Goal: Transaction & Acquisition: Purchase product/service

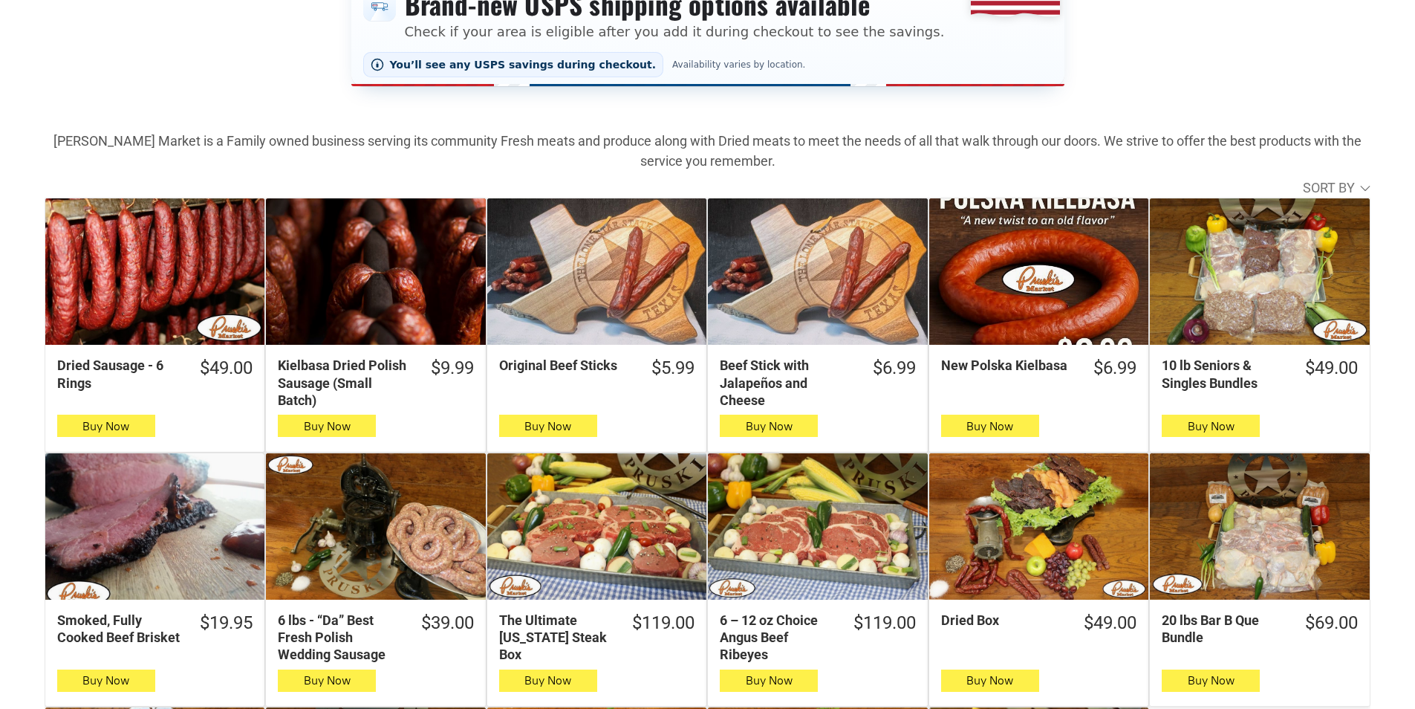
scroll to position [371, 0]
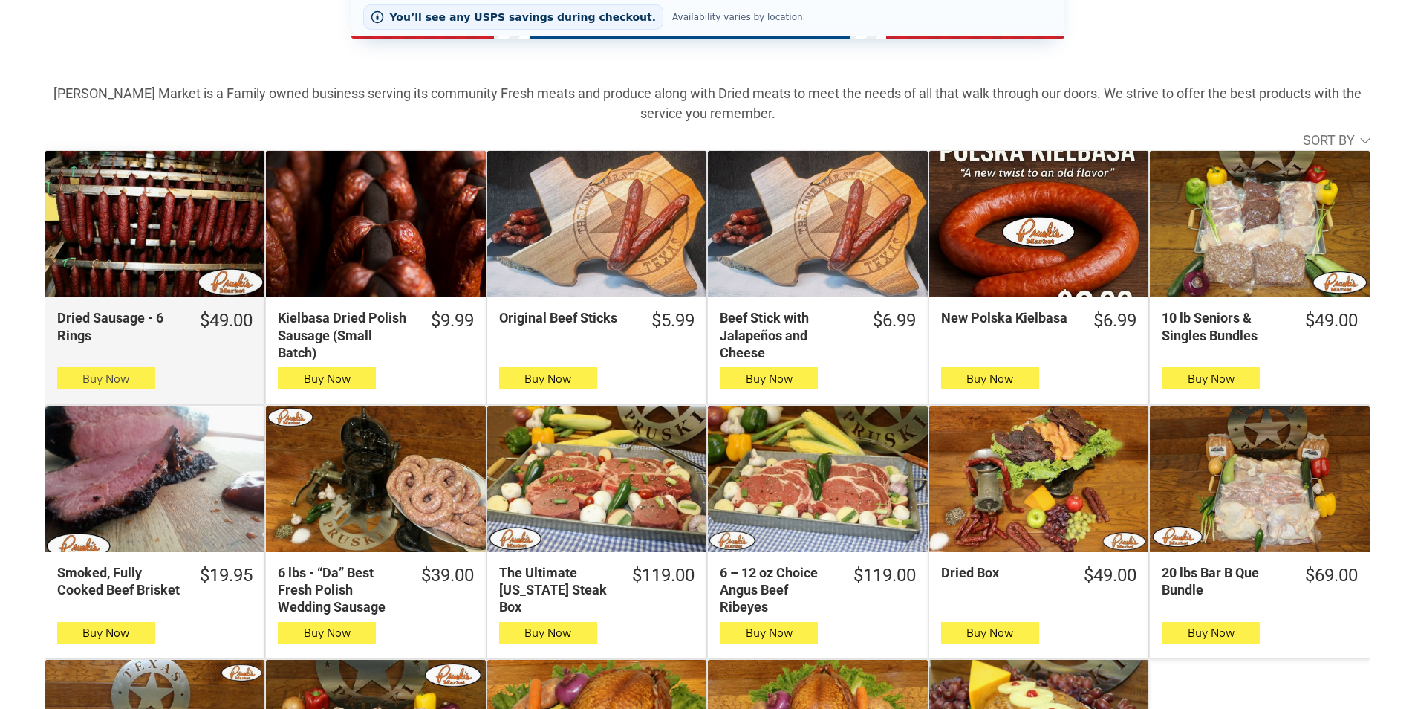
click at [82, 388] on button "Buy Now" at bounding box center [106, 378] width 98 height 22
click at [112, 381] on icon "button" at bounding box center [106, 378] width 16 height 18
click at [91, 384] on span "Buy Now" at bounding box center [105, 378] width 47 height 14
